Goal: Information Seeking & Learning: Learn about a topic

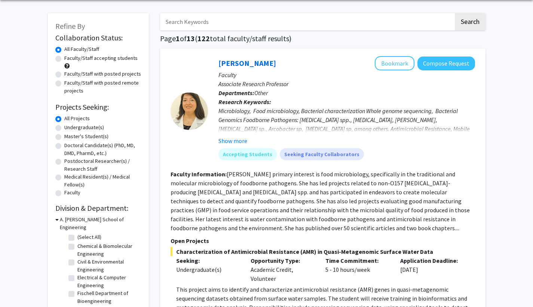
scroll to position [46, 0]
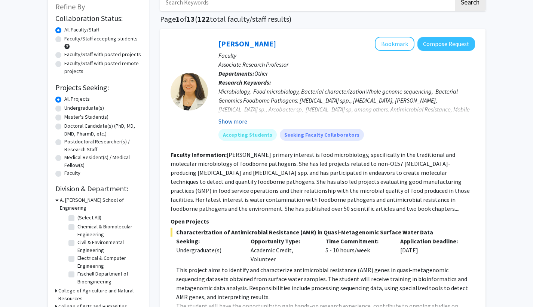
click at [236, 123] on button "Show more" at bounding box center [232, 121] width 29 height 9
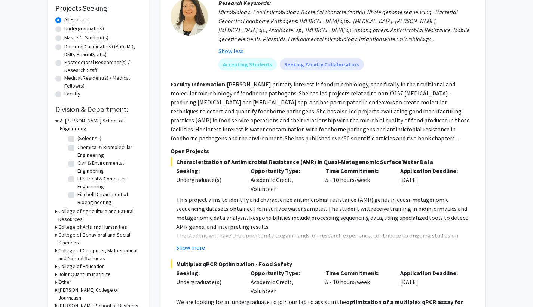
scroll to position [213, 0]
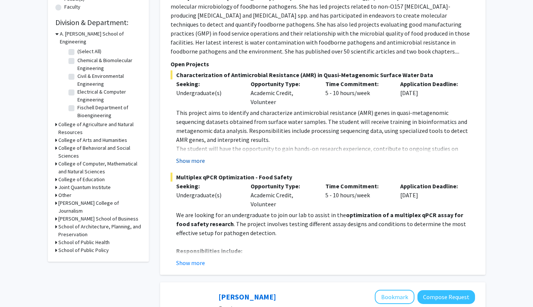
click at [197, 165] on button "Show more" at bounding box center [190, 160] width 29 height 9
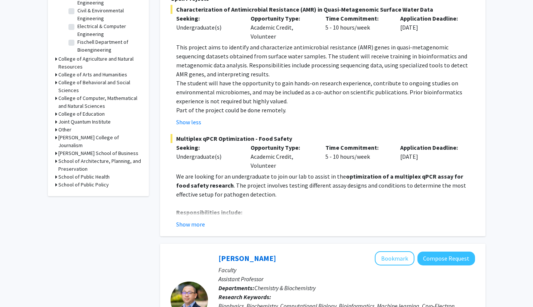
scroll to position [279, 0]
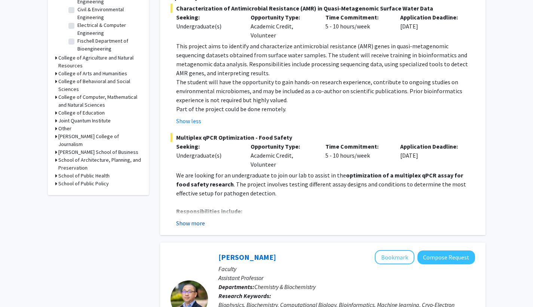
click at [187, 224] on button "Show more" at bounding box center [190, 222] width 29 height 9
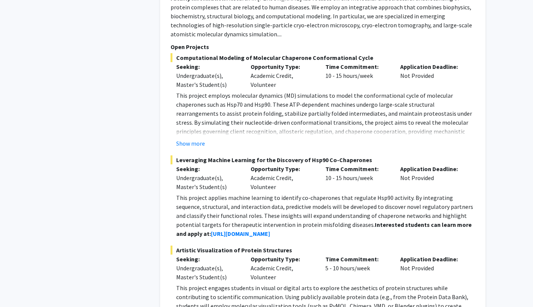
scroll to position [744, 0]
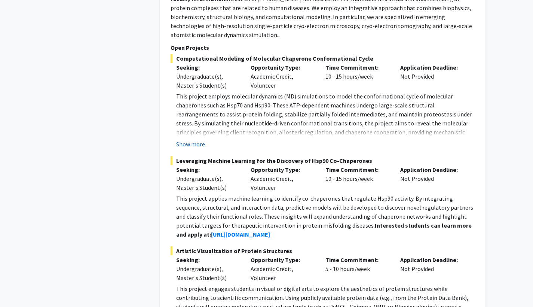
click at [193, 149] on button "Show more" at bounding box center [190, 144] width 29 height 9
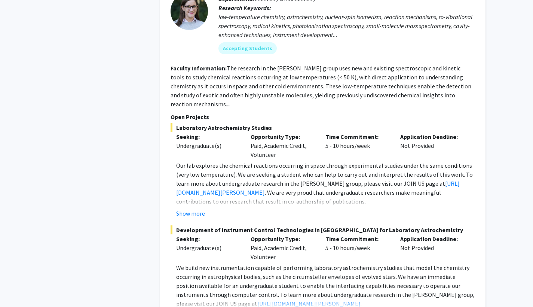
scroll to position [1543, 0]
click at [190, 209] on button "Show more" at bounding box center [190, 213] width 29 height 9
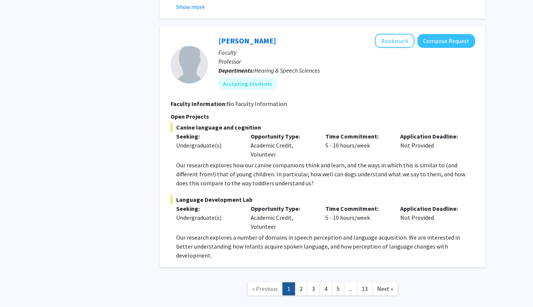
scroll to position [3904, 0]
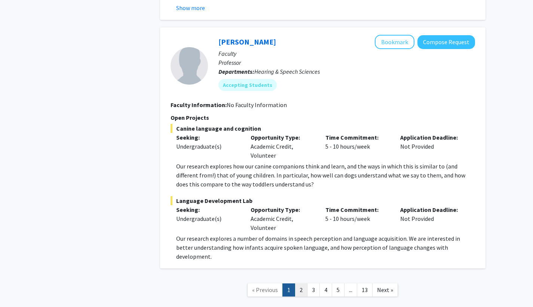
click at [301, 283] on link "2" at bounding box center [301, 289] width 13 height 13
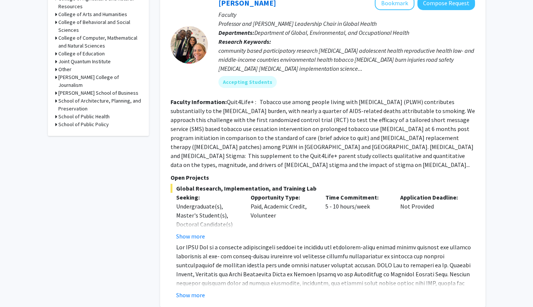
scroll to position [337, 0]
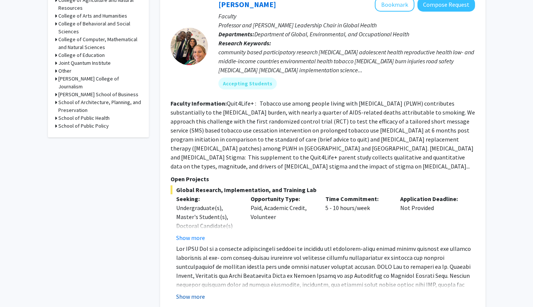
click at [193, 292] on button "Show more" at bounding box center [190, 296] width 29 height 9
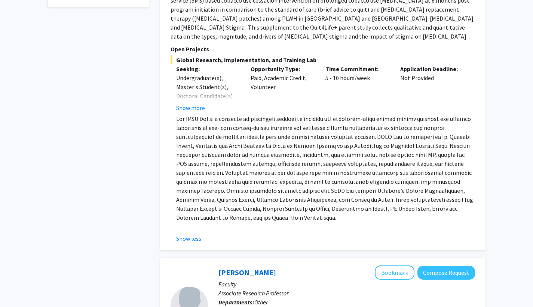
scroll to position [467, 0]
click at [195, 103] on button "Show more" at bounding box center [190, 107] width 29 height 9
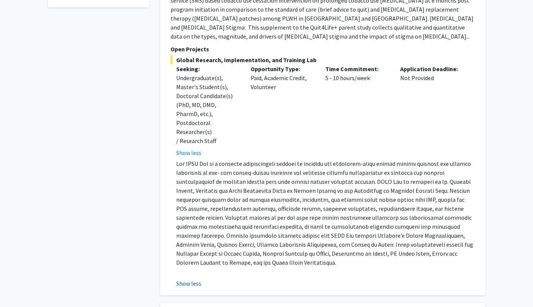
click at [191, 279] on button "Show less" at bounding box center [188, 283] width 25 height 9
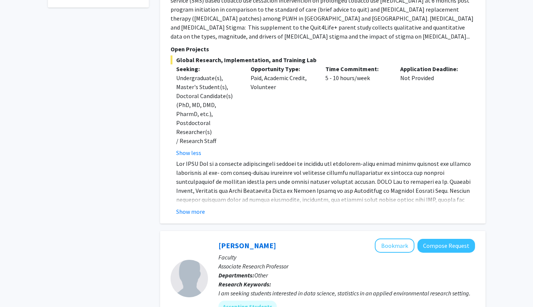
scroll to position [465, 0]
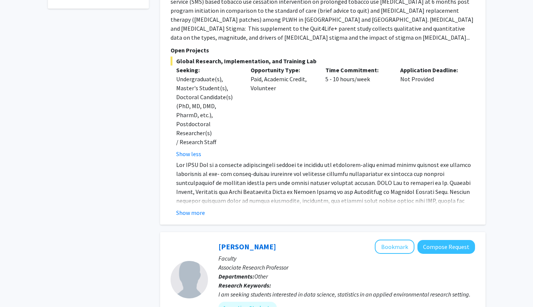
click at [196, 208] on button "Show more" at bounding box center [190, 212] width 29 height 9
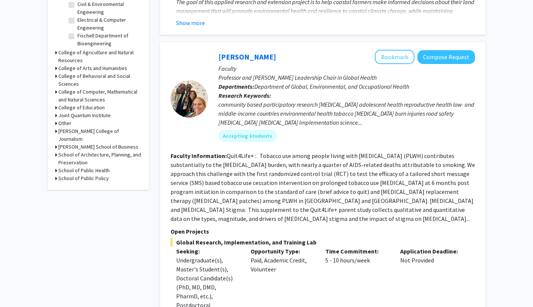
scroll to position [285, 0]
click at [446, 57] on button "Compose Request" at bounding box center [447, 57] width 58 height 14
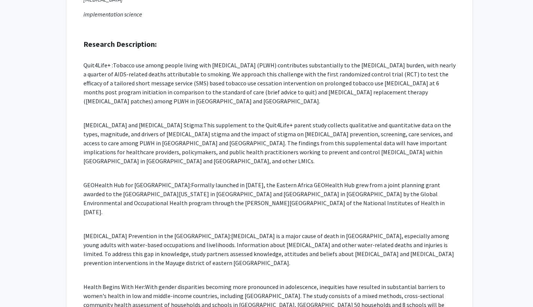
scroll to position [234, 0]
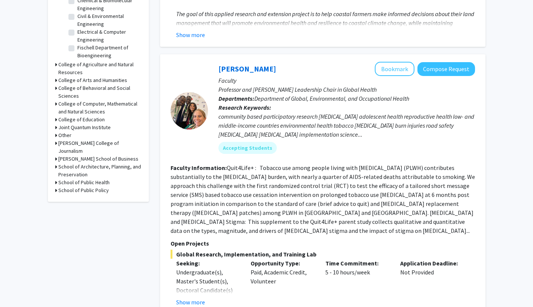
scroll to position [296, 0]
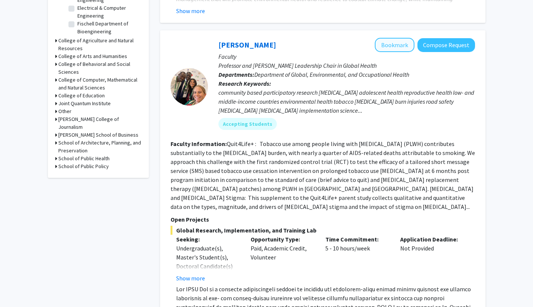
click at [395, 46] on button "Bookmark" at bounding box center [395, 45] width 40 height 14
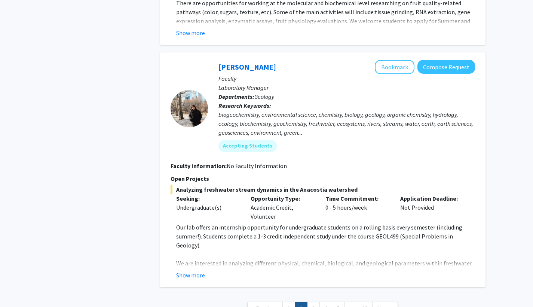
scroll to position [2545, 0]
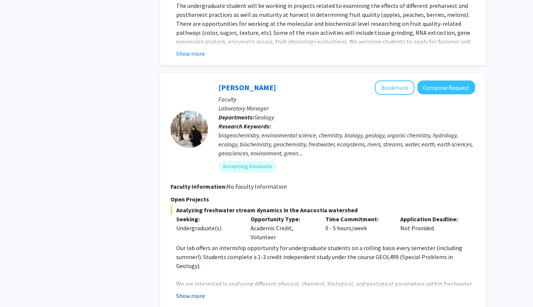
click at [199, 291] on button "Show more" at bounding box center [190, 295] width 29 height 9
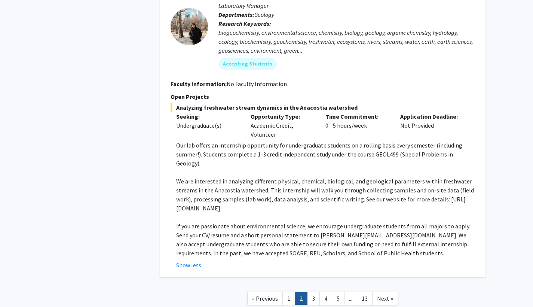
scroll to position [2647, 0]
click at [316, 292] on link "3" at bounding box center [313, 298] width 13 height 13
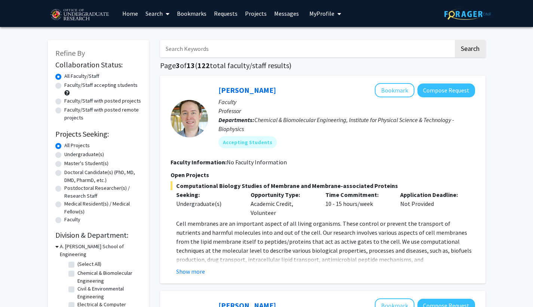
scroll to position [15, 0]
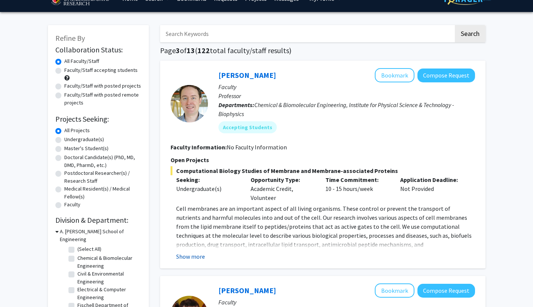
click at [199, 256] on button "Show more" at bounding box center [190, 256] width 29 height 9
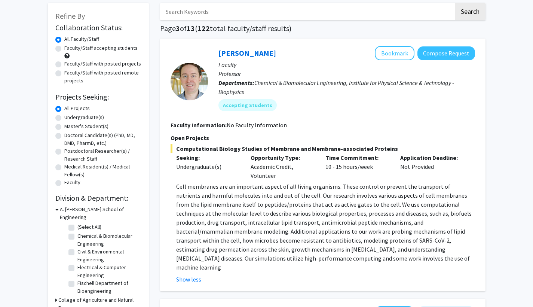
scroll to position [37, 0]
click at [189, 275] on button "Show less" at bounding box center [188, 279] width 25 height 9
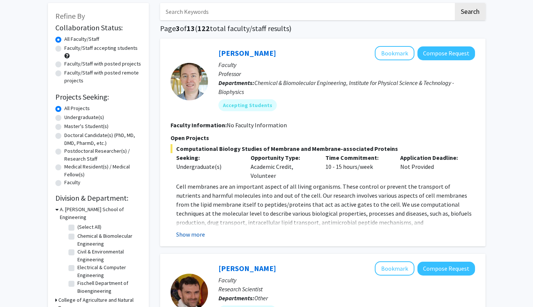
click at [193, 232] on button "Show more" at bounding box center [190, 234] width 29 height 9
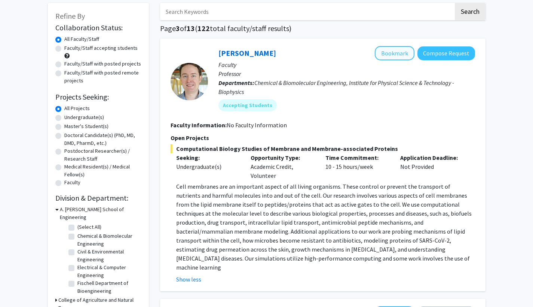
click at [393, 57] on button "Bookmark" at bounding box center [395, 53] width 40 height 14
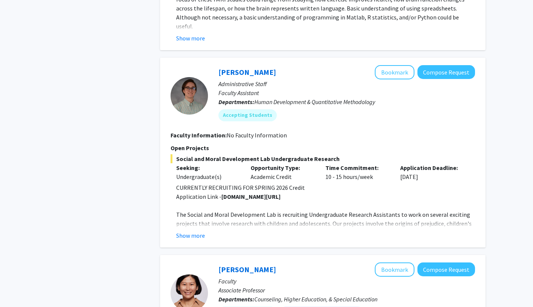
scroll to position [486, 0]
click at [355, 98] on span "Human Development & Quantitative Methodology" at bounding box center [314, 101] width 121 height 7
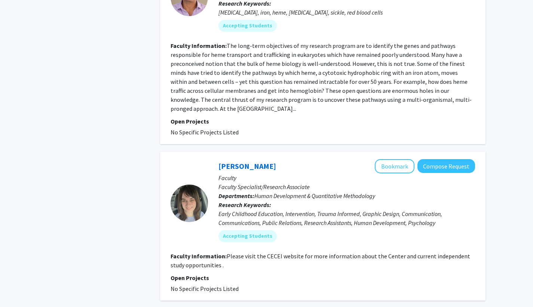
scroll to position [1912, 0]
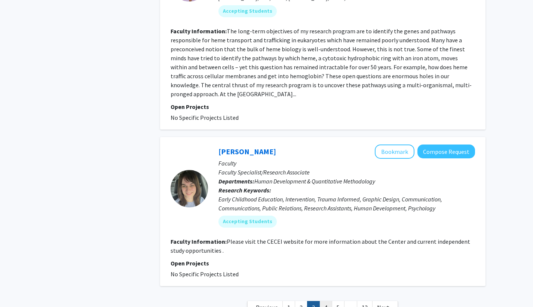
click at [327, 301] on link "4" at bounding box center [326, 307] width 13 height 13
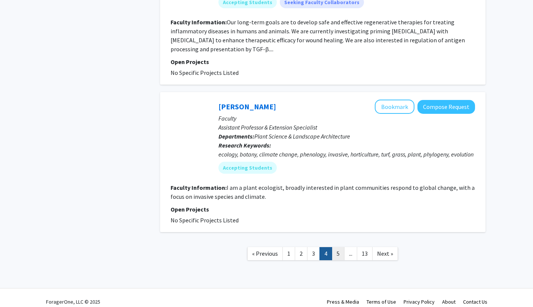
scroll to position [1672, 0]
click at [337, 247] on link "5" at bounding box center [338, 253] width 13 height 13
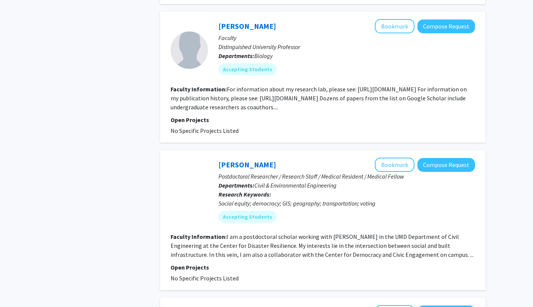
scroll to position [1020, 0]
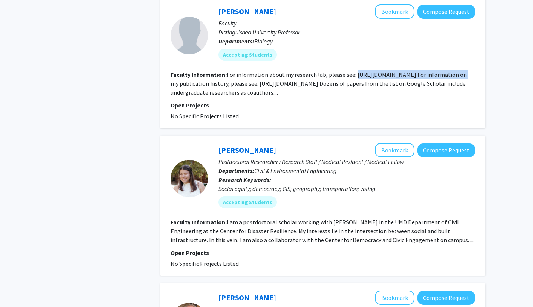
drag, startPoint x: 353, startPoint y: 73, endPoint x: 461, endPoint y: 74, distance: 108.1
click at [461, 74] on fg-read-more "For information about my research lab, please see: [URL][DOMAIN_NAME] For infor…" at bounding box center [319, 83] width 296 height 25
copy fg-read-more "[URL][DOMAIN_NAME]"
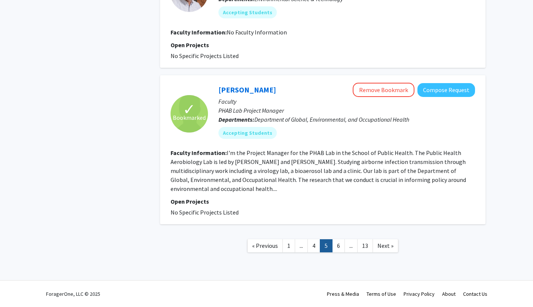
scroll to position [1349, 0]
click at [333, 253] on nav "« Previous 1 ... 4 5 6 ... 13 Next »" at bounding box center [322, 247] width 325 height 30
click at [343, 245] on link "6" at bounding box center [338, 245] width 13 height 13
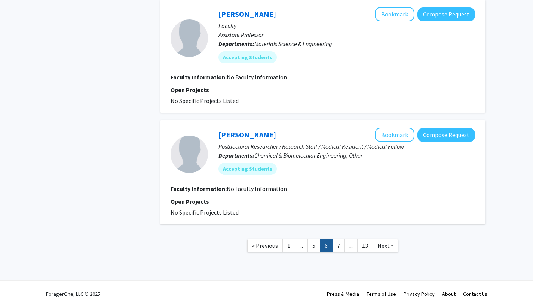
scroll to position [1121, 0]
click at [337, 246] on link "7" at bounding box center [338, 245] width 13 height 13
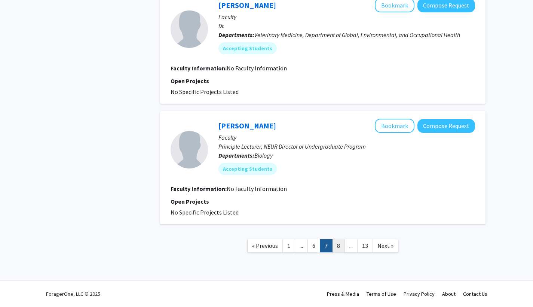
scroll to position [1049, 0]
click at [340, 248] on link "8" at bounding box center [338, 245] width 13 height 13
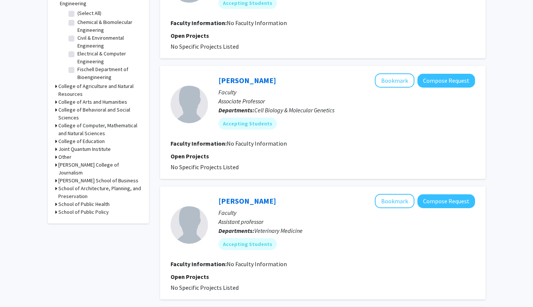
scroll to position [251, 0]
